Goal: Information Seeking & Learning: Learn about a topic

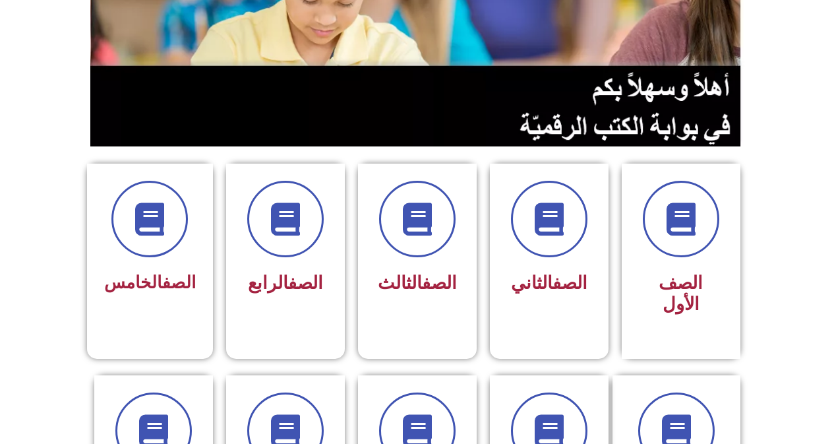
scroll to position [330, 0]
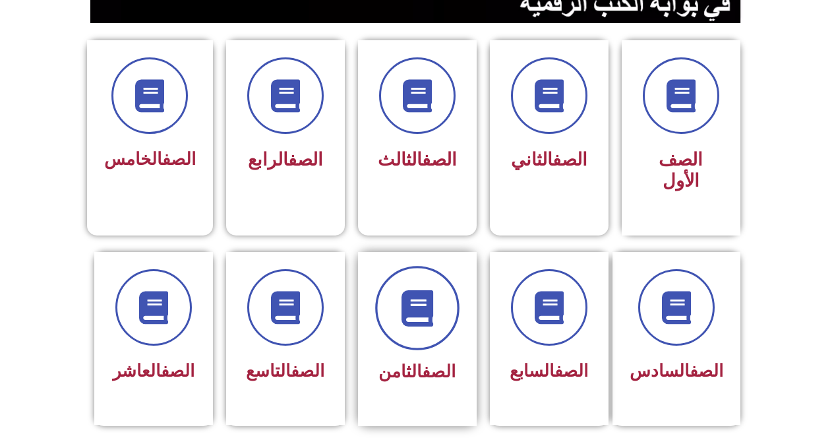
click at [398, 283] on span at bounding box center [417, 308] width 84 height 84
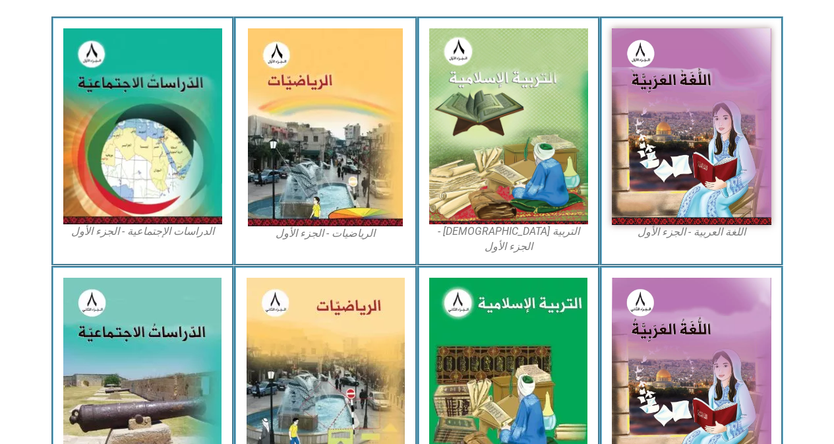
scroll to position [396, 0]
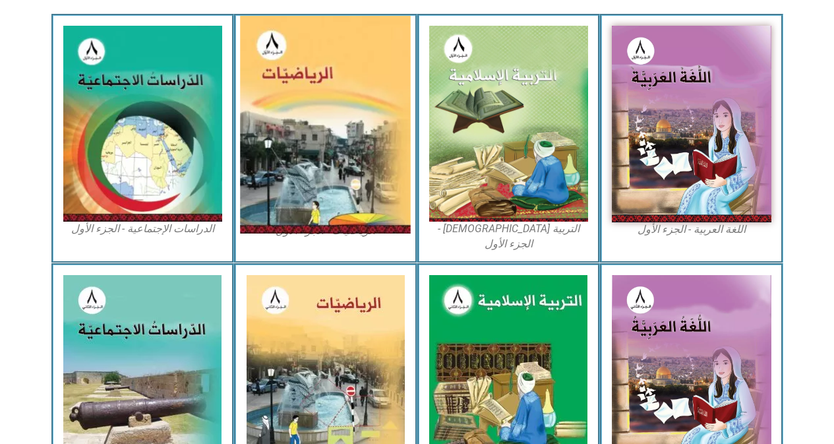
click at [373, 173] on img at bounding box center [326, 125] width 171 height 218
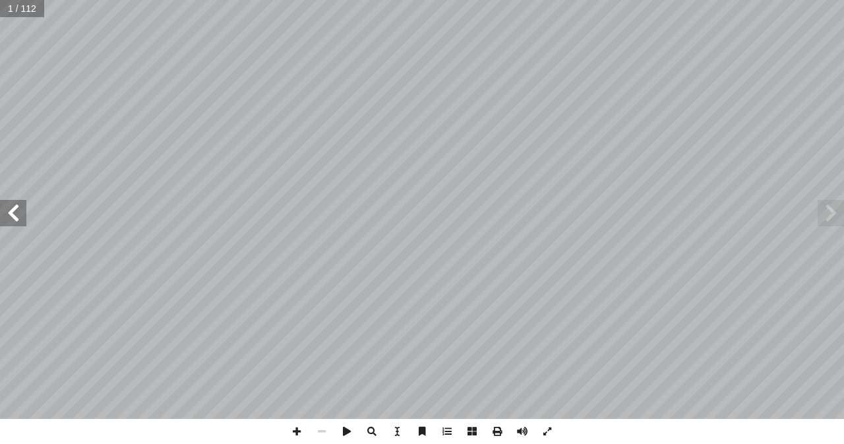
click at [0, 226] on div "الرياضيات ليف: أ ا فريق الت ) ً . محمود كميل (منسقا أ � د. نسرين دويكات . قيس ش…" at bounding box center [422, 209] width 844 height 419
click at [14, 219] on span at bounding box center [13, 213] width 26 height 26
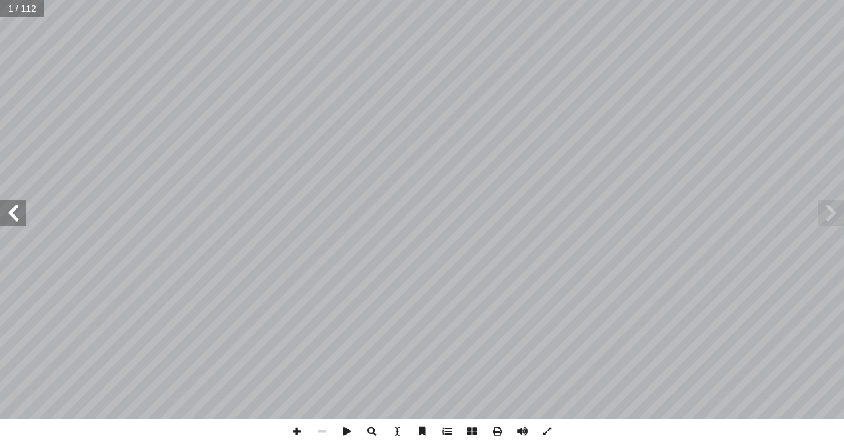
click at [14, 219] on span at bounding box center [13, 213] width 26 height 26
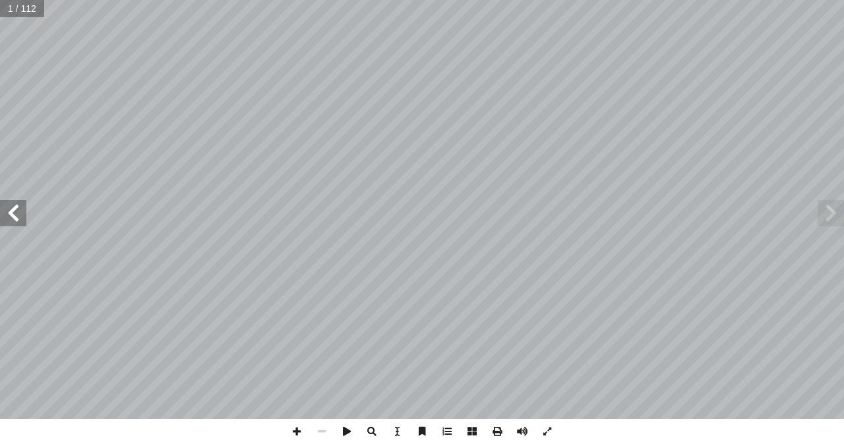
click at [14, 219] on span at bounding box center [13, 213] width 26 height 26
click at [519, 430] on span at bounding box center [522, 431] width 25 height 25
click at [7, 212] on span at bounding box center [13, 213] width 26 height 26
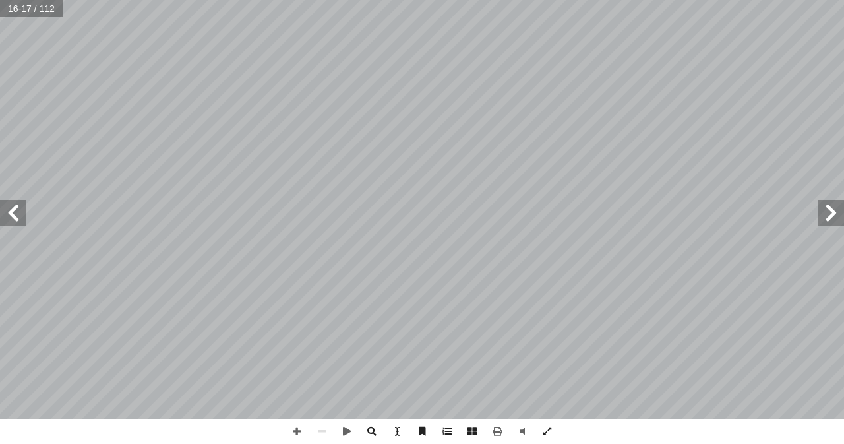
click at [16, 216] on span at bounding box center [13, 213] width 26 height 26
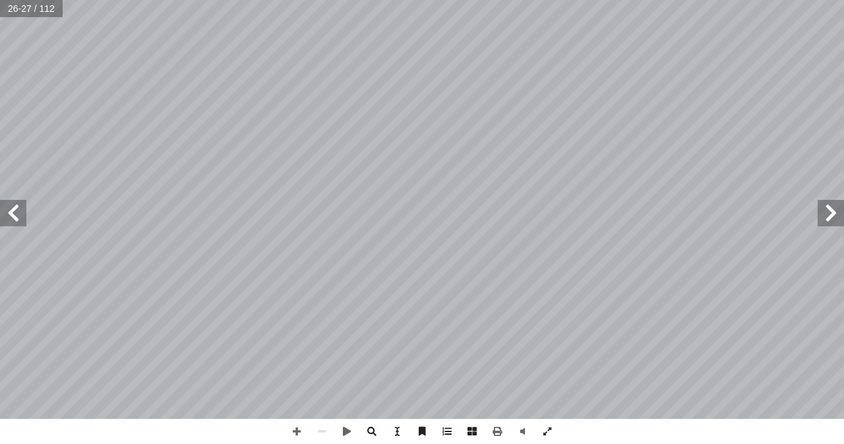
click at [16, 216] on span at bounding box center [13, 213] width 26 height 26
click at [290, 428] on span at bounding box center [296, 431] width 25 height 25
click at [827, 218] on span at bounding box center [830, 213] width 26 height 26
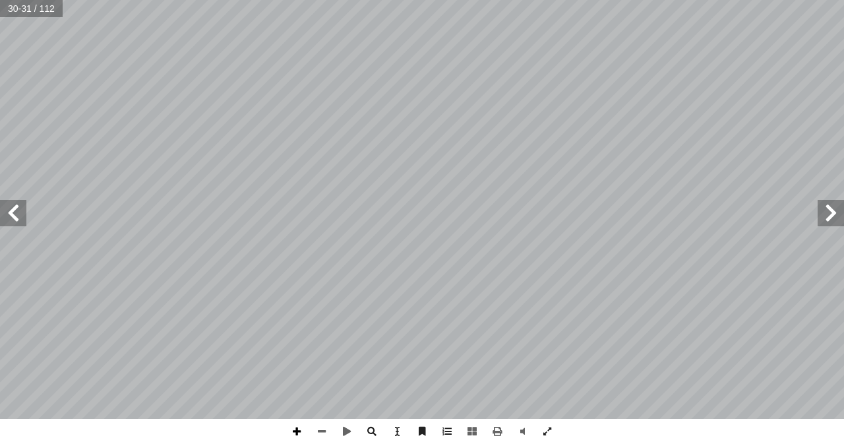
click at [302, 432] on span at bounding box center [296, 431] width 25 height 25
click at [3, 212] on span at bounding box center [13, 213] width 26 height 26
click at [12, 220] on span at bounding box center [13, 213] width 26 height 26
click at [827, 221] on span at bounding box center [830, 213] width 26 height 26
click at [14, 226] on div "24 : ٩ نشاط تية: آ ل� � َ ن ِ م ٍّ ل ُ ك َّ حل ُ ل ِ م ْ ك أ � × = ÷ ) أ � = ؟)…" at bounding box center [422, 209] width 844 height 419
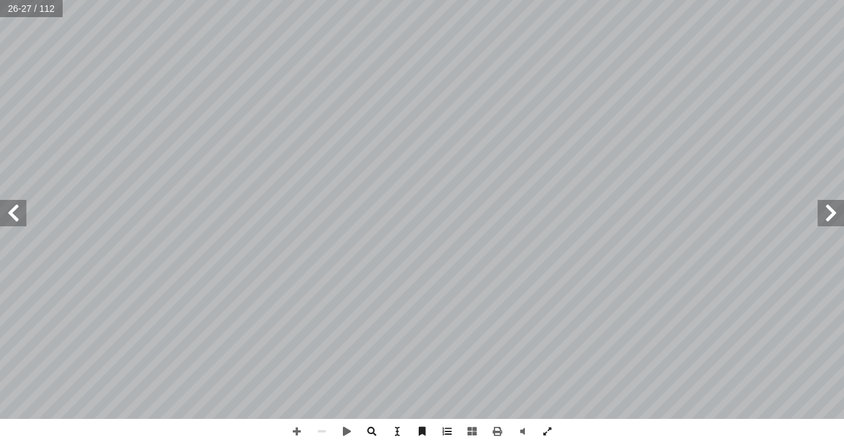
click at [15, 213] on span at bounding box center [13, 213] width 26 height 26
click at [830, 202] on span at bounding box center [830, 213] width 26 height 26
click at [4, 209] on span at bounding box center [13, 213] width 26 height 26
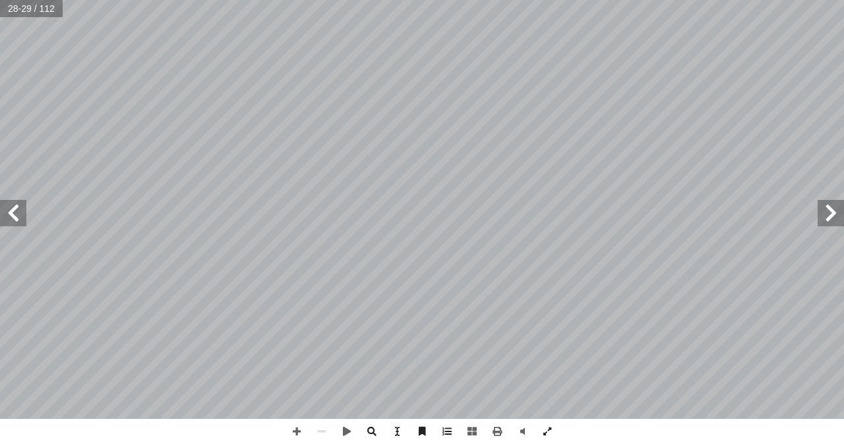
click at [20, 210] on span at bounding box center [13, 213] width 26 height 26
click at [301, 430] on span at bounding box center [296, 431] width 25 height 25
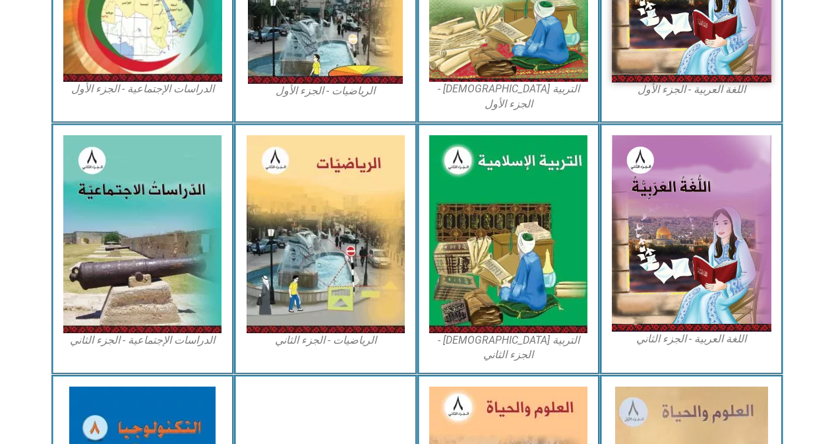
scroll to position [659, 0]
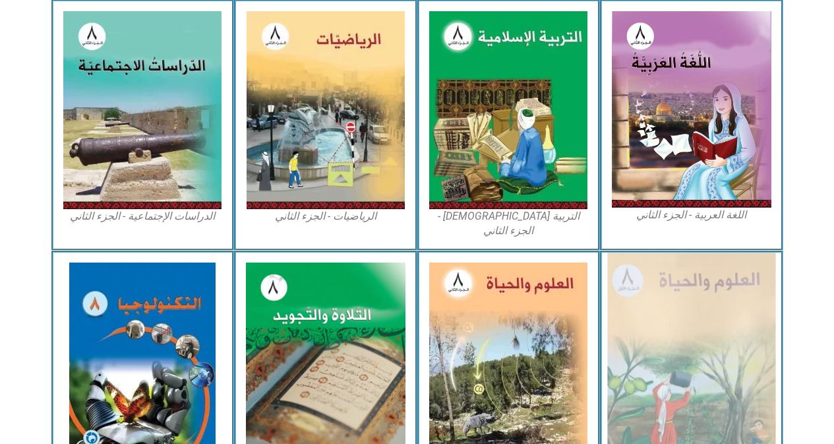
click at [659, 263] on img at bounding box center [691, 361] width 168 height 218
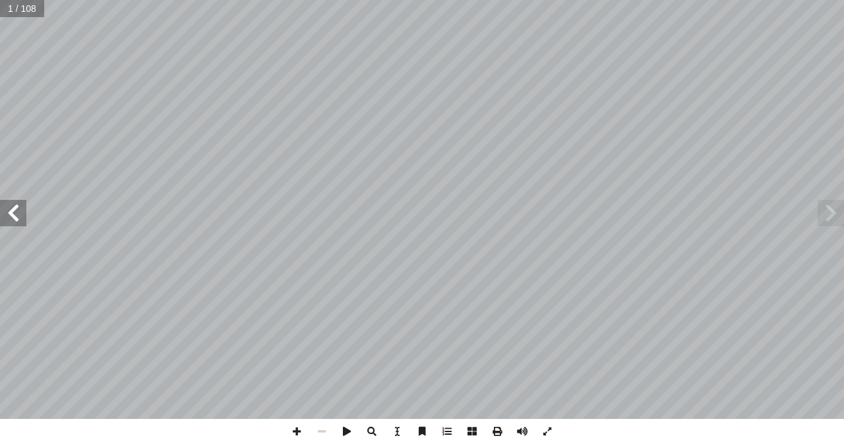
click at [13, 222] on span at bounding box center [13, 213] width 26 height 26
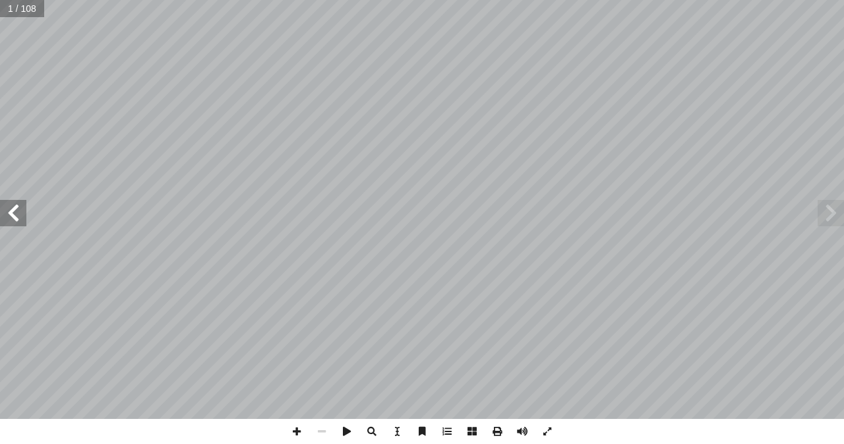
click at [13, 222] on span at bounding box center [13, 213] width 26 height 26
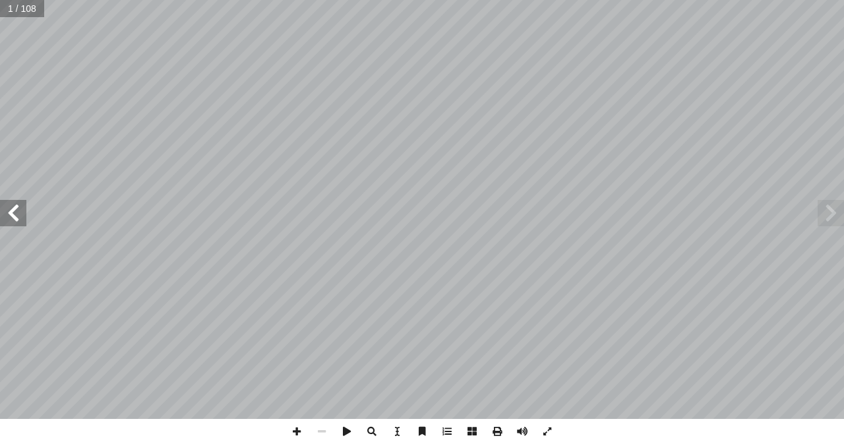
click at [13, 222] on span at bounding box center [13, 213] width 26 height 26
